Goal: Navigation & Orientation: Find specific page/section

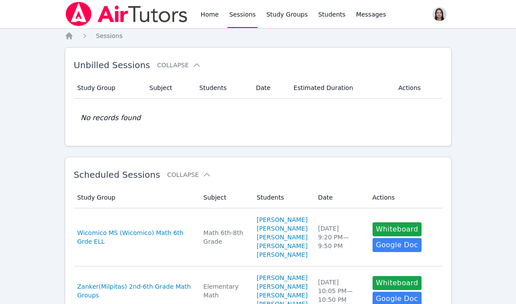
click at [279, 12] on link "Study Groups" at bounding box center [286, 14] width 45 height 28
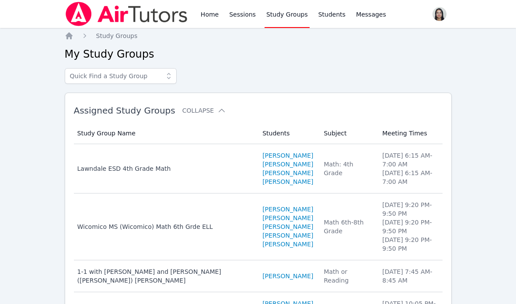
click at [245, 16] on link "Sessions" at bounding box center [242, 14] width 30 height 28
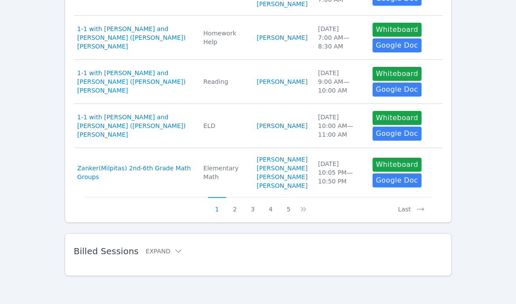
scroll to position [557, 0]
click at [233, 214] on button "2" at bounding box center [235, 205] width 18 height 17
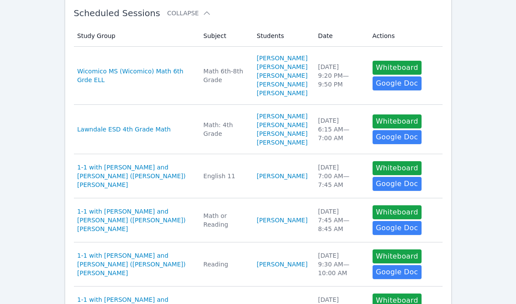
scroll to position [163, 0]
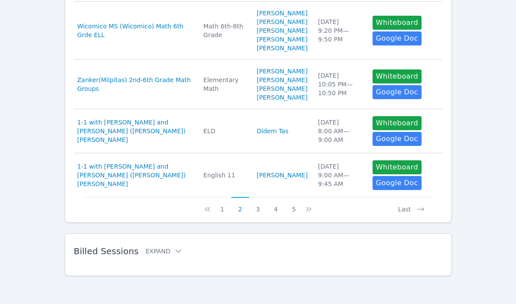
click at [256, 214] on button "3" at bounding box center [258, 205] width 18 height 17
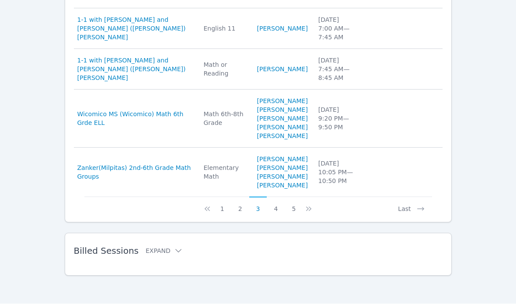
scroll to position [657, 0]
click at [287, 207] on button "5" at bounding box center [294, 205] width 18 height 17
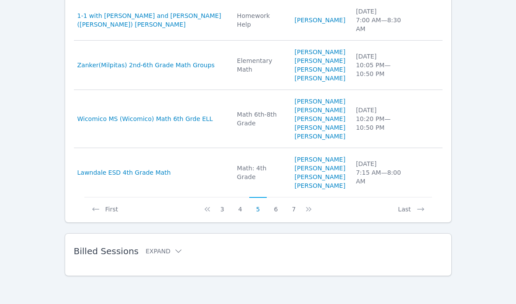
click at [273, 209] on button "6" at bounding box center [276, 205] width 18 height 17
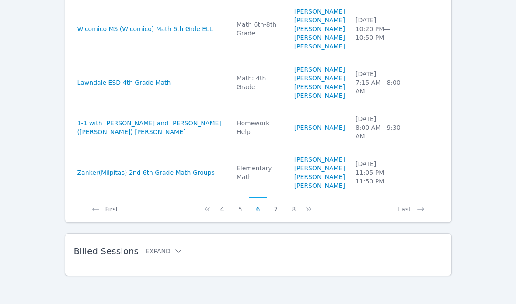
scroll to position [505, 0]
click at [292, 214] on button "8" at bounding box center [294, 205] width 18 height 17
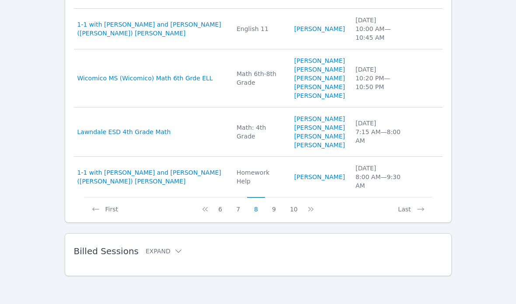
scroll to position [549, 0]
click at [279, 208] on button "9" at bounding box center [274, 205] width 18 height 17
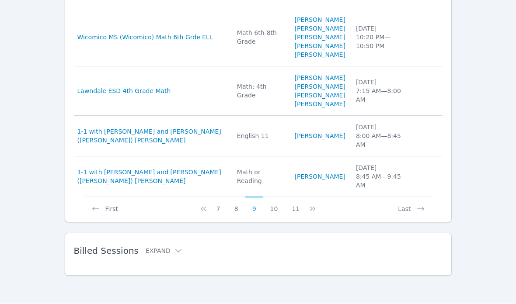
scroll to position [575, 0]
click at [276, 214] on button "10" at bounding box center [274, 205] width 22 height 17
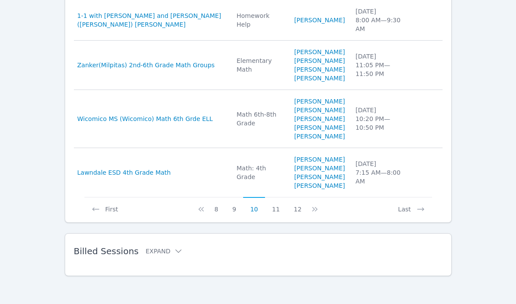
click at [276, 214] on button "11" at bounding box center [276, 205] width 22 height 17
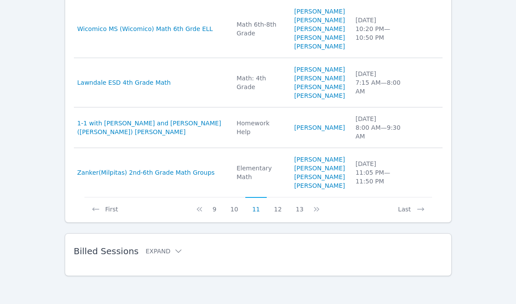
scroll to position [500, 0]
click at [275, 214] on button "12" at bounding box center [278, 205] width 22 height 17
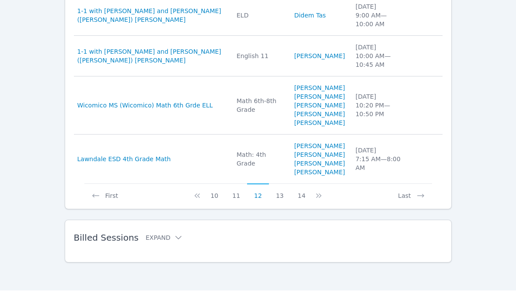
scroll to position [575, 0]
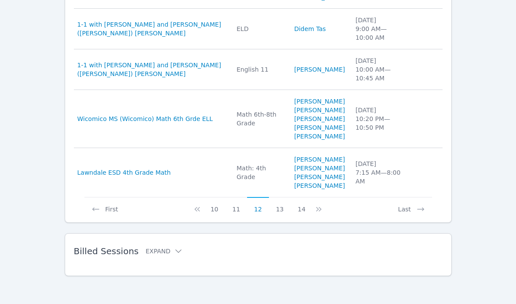
click at [275, 209] on button "13" at bounding box center [280, 205] width 22 height 17
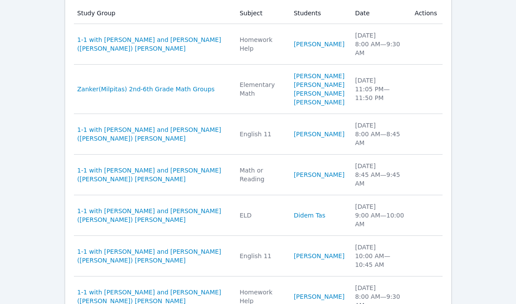
scroll to position [219, 0]
